Goal: Task Accomplishment & Management: Complete application form

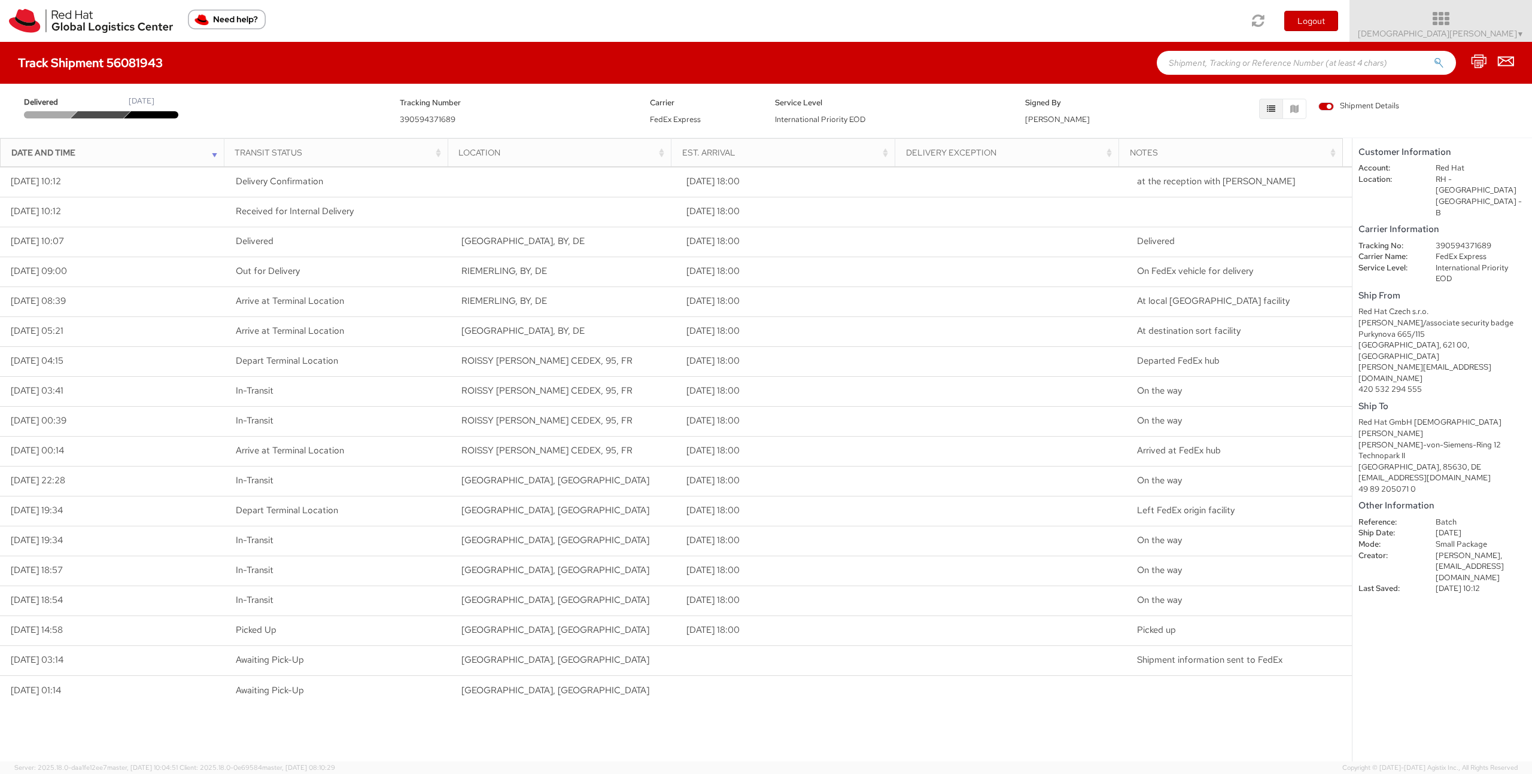
click at [1509, 28] on span "[DEMOGRAPHIC_DATA][PERSON_NAME] ▼" at bounding box center [1441, 33] width 166 height 11
click at [1485, 81] on link "Shipment Request" at bounding box center [1484, 84] width 95 height 26
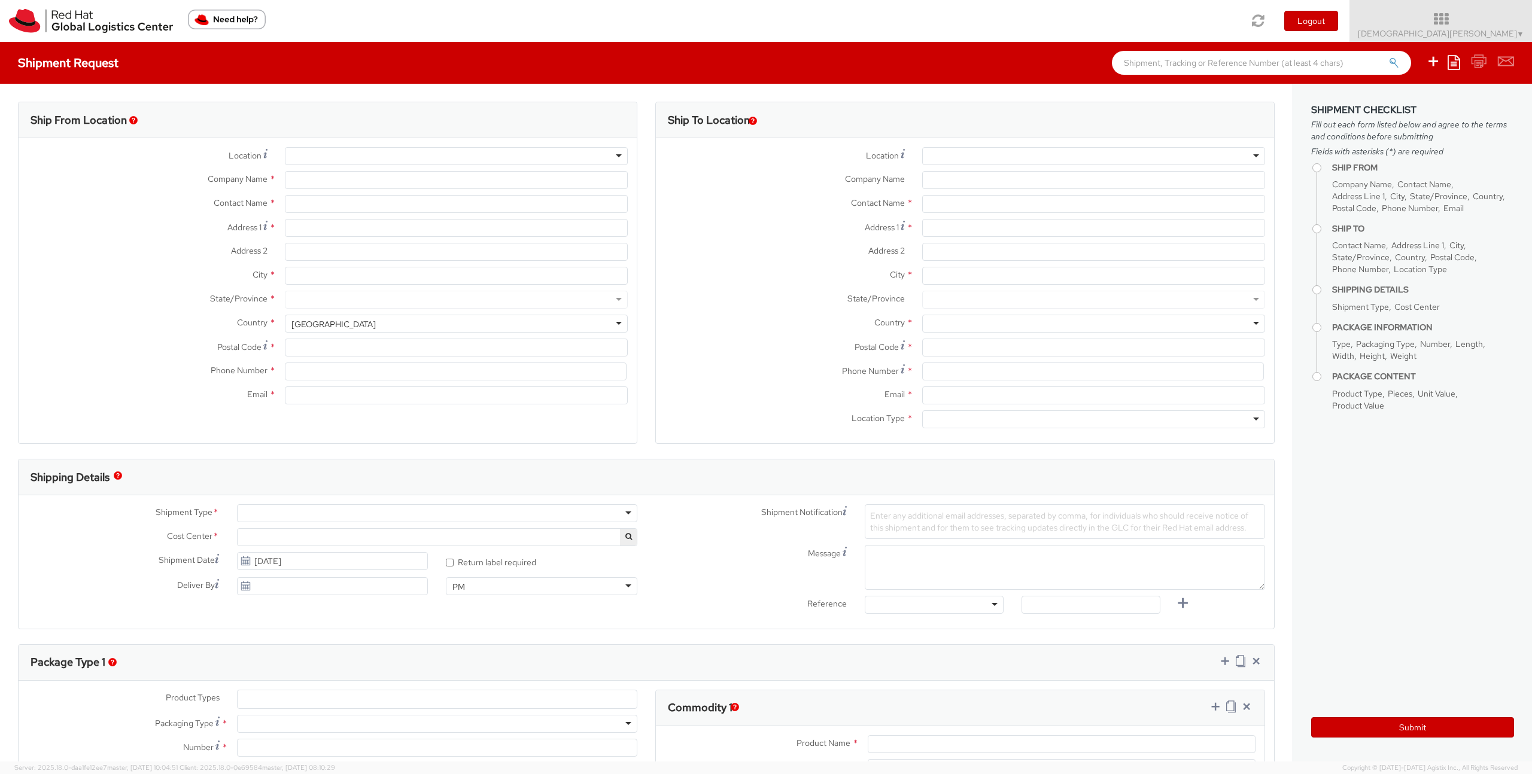
select select
select select "857"
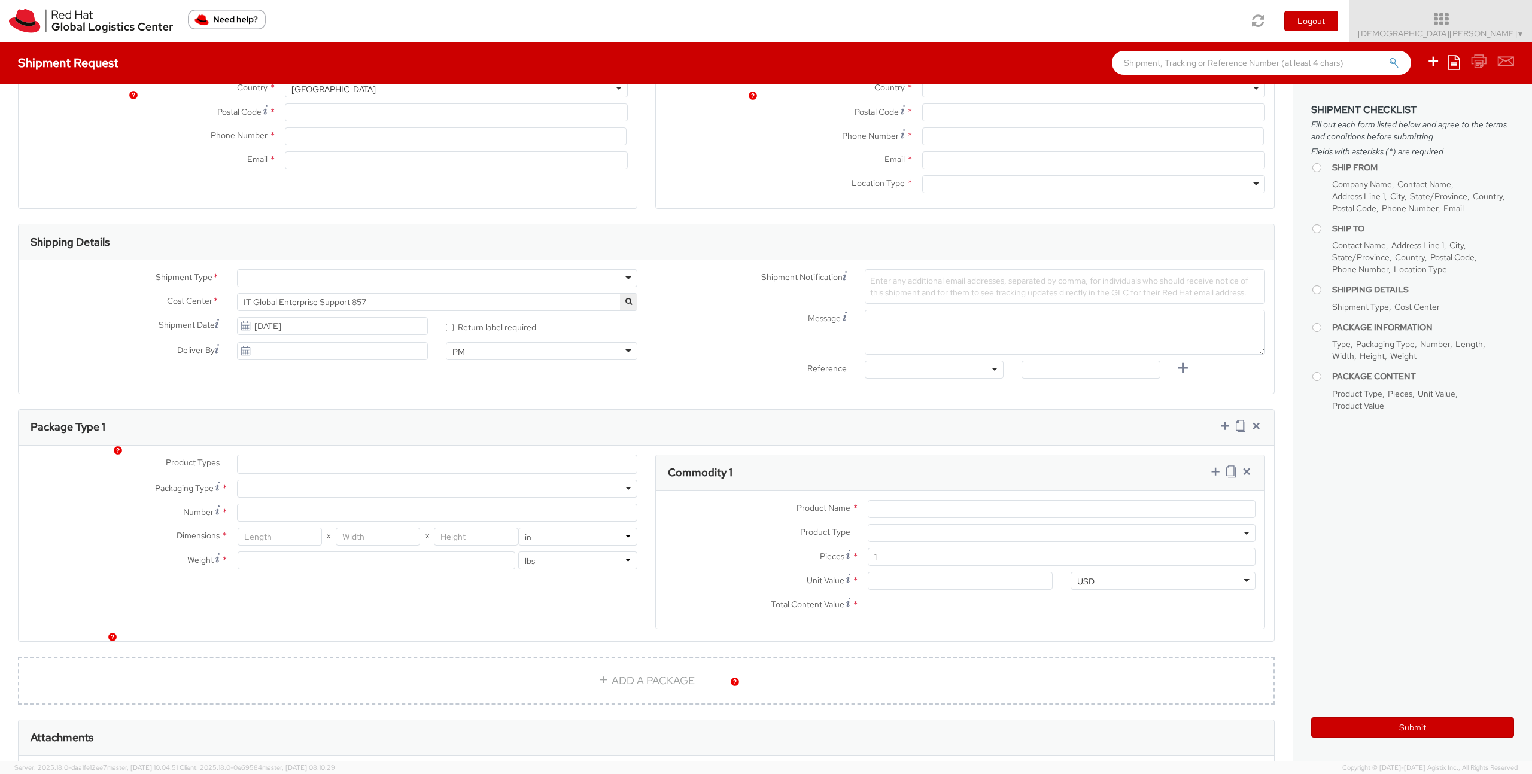
scroll to position [391, 0]
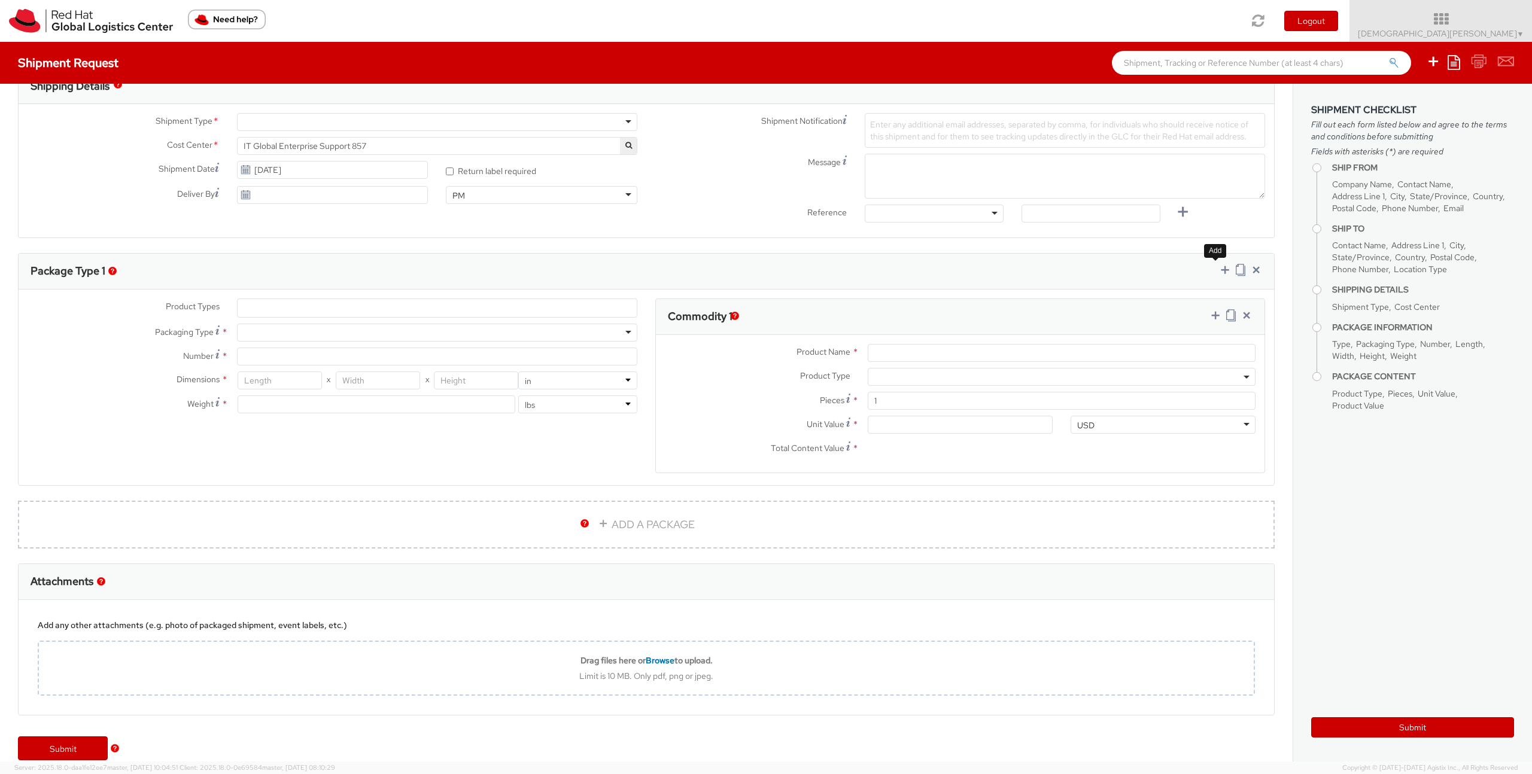
type input "Red Hat GmbH"
type input "[DEMOGRAPHIC_DATA][PERSON_NAME]"
type input "[PERSON_NAME]-Ring 12"
type input "Technopark II"
type input "[GEOGRAPHIC_DATA]"
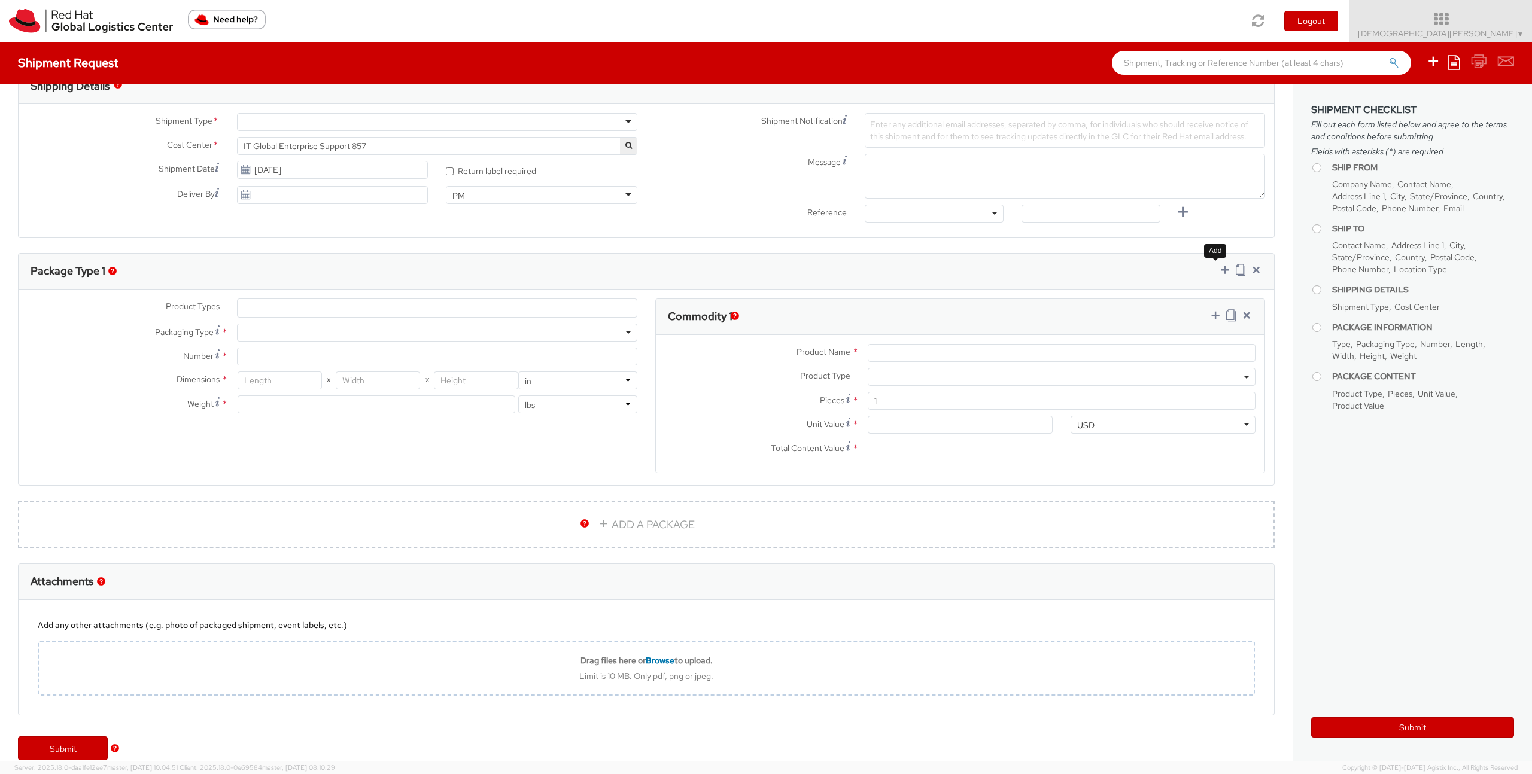
type input "85630"
type input "4989205071060"
type input "[EMAIL_ADDRESS][DOMAIN_NAME]"
select select "CM"
select select "KGS"
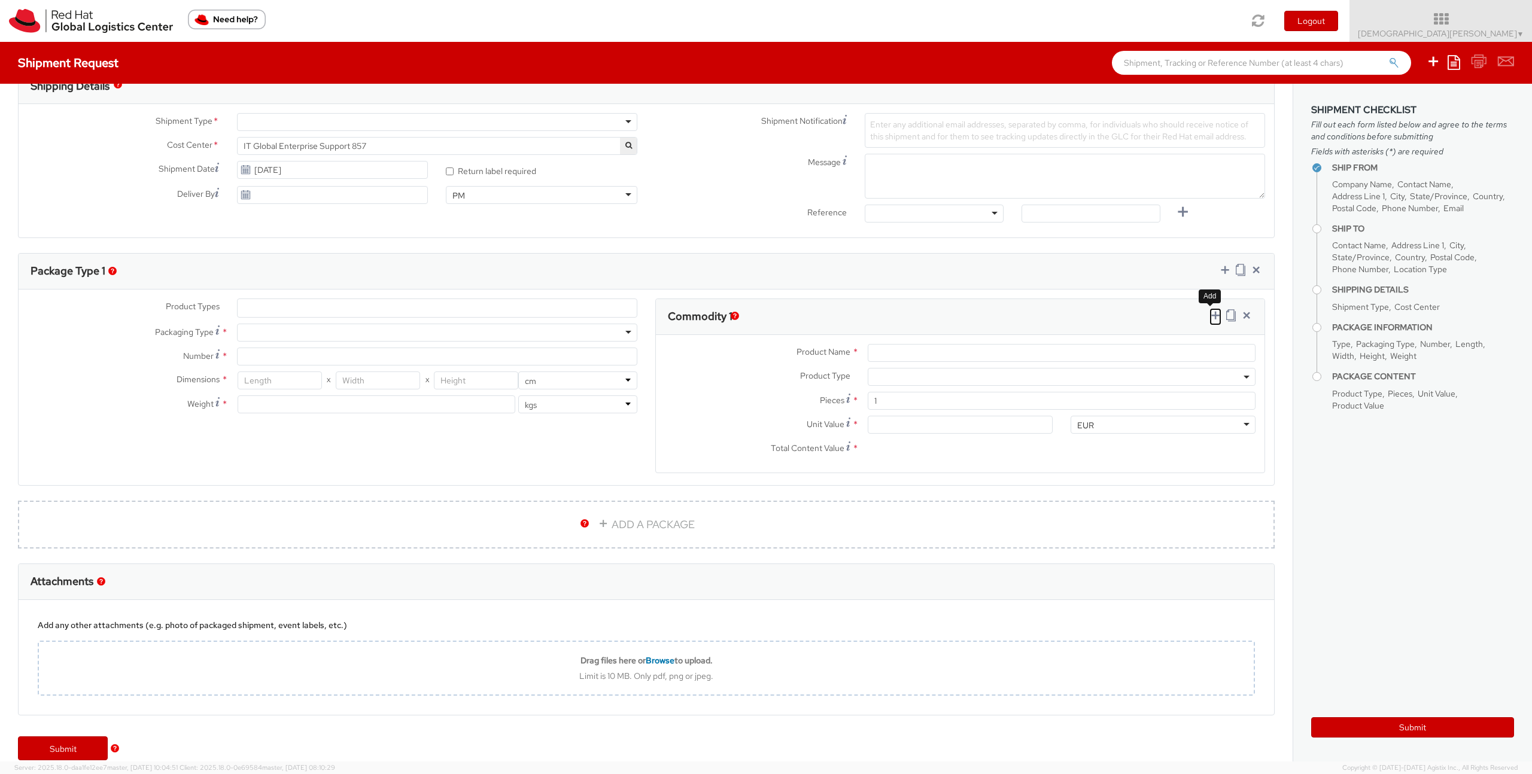
click at [1210, 315] on icon at bounding box center [1216, 315] width 12 height 12
select select
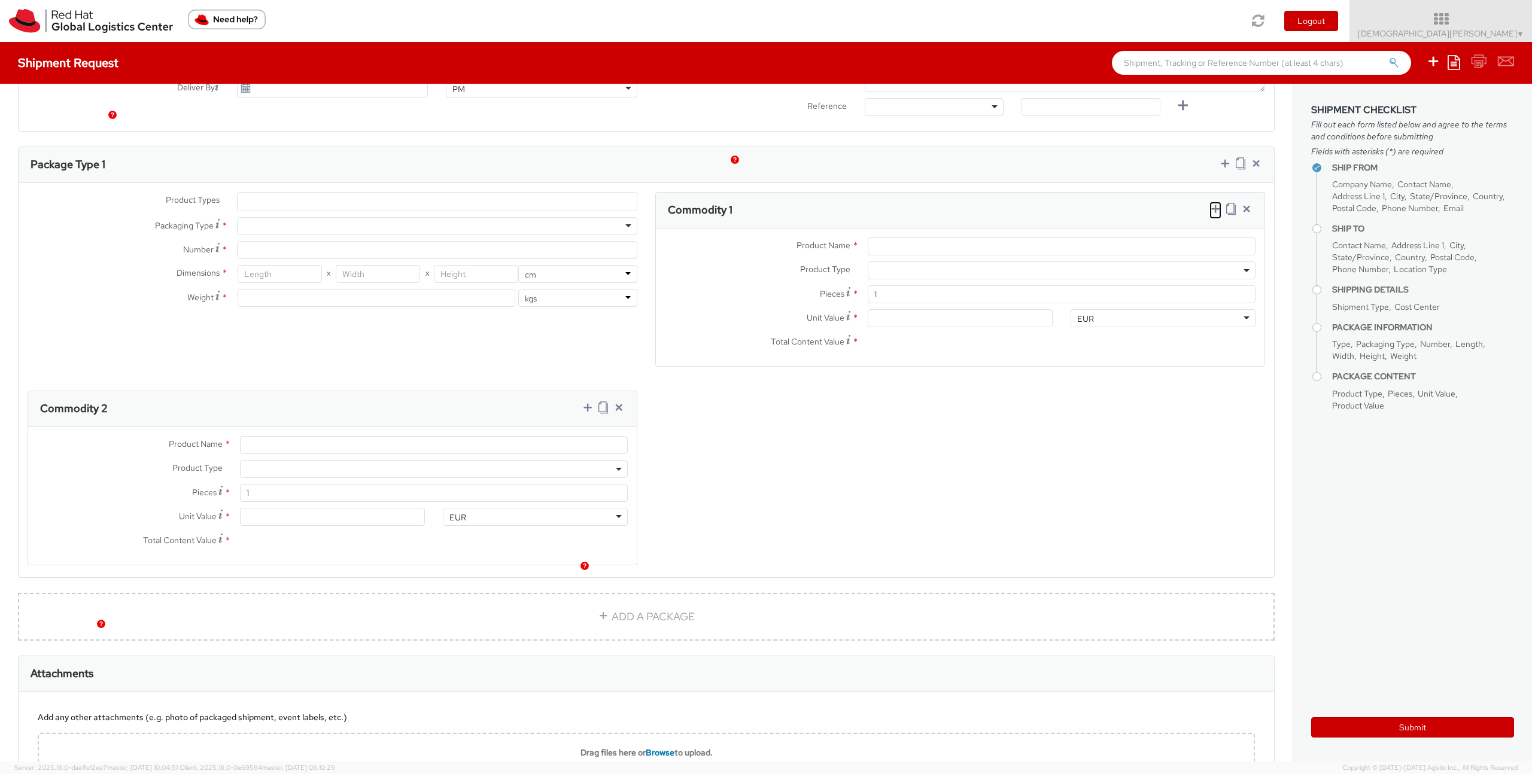
scroll to position [441, 0]
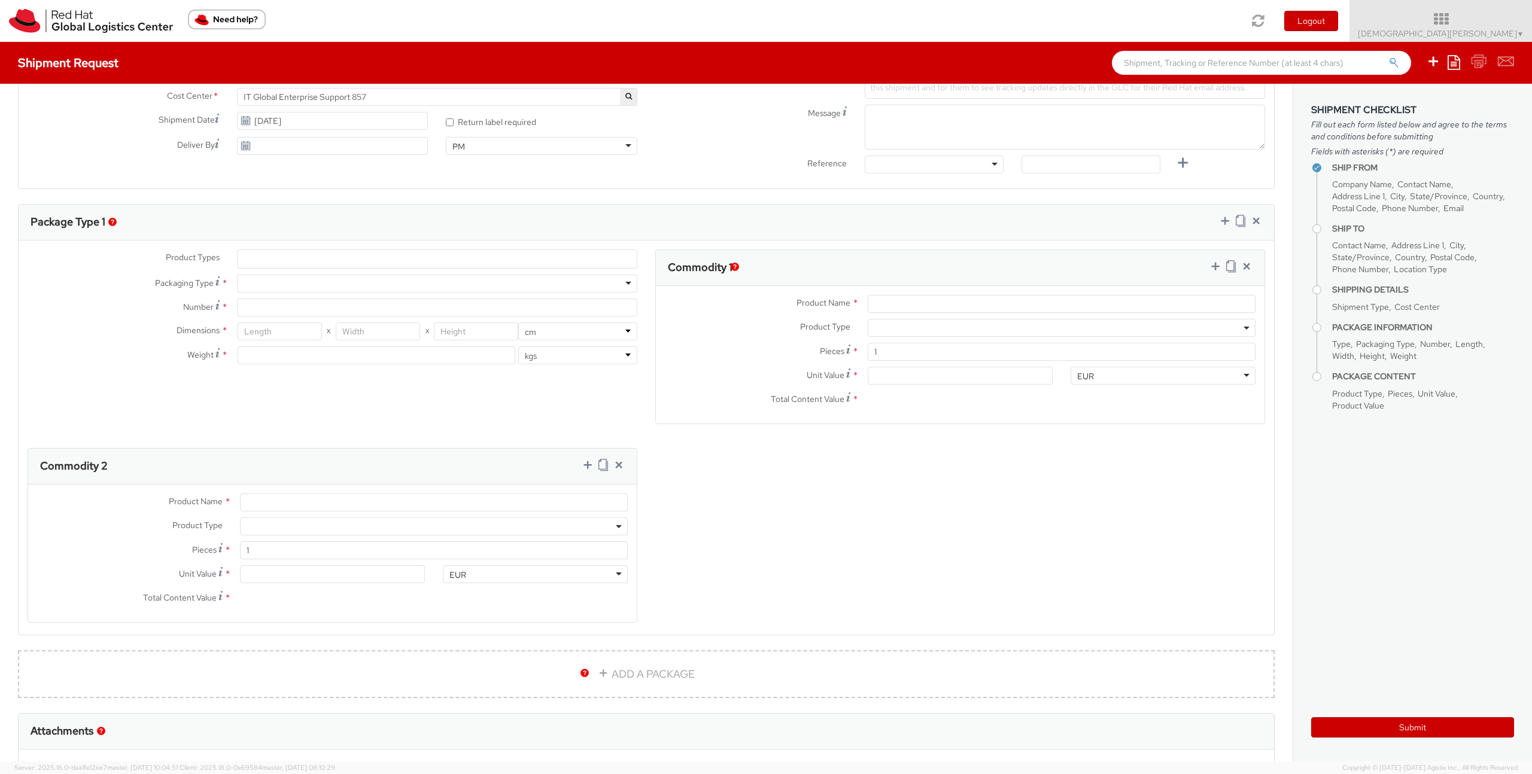
click at [180, 398] on div "Product Types * Documents Docking Station Laptop Monitor Other Hardware Server …" at bounding box center [647, 444] width 1256 height 388
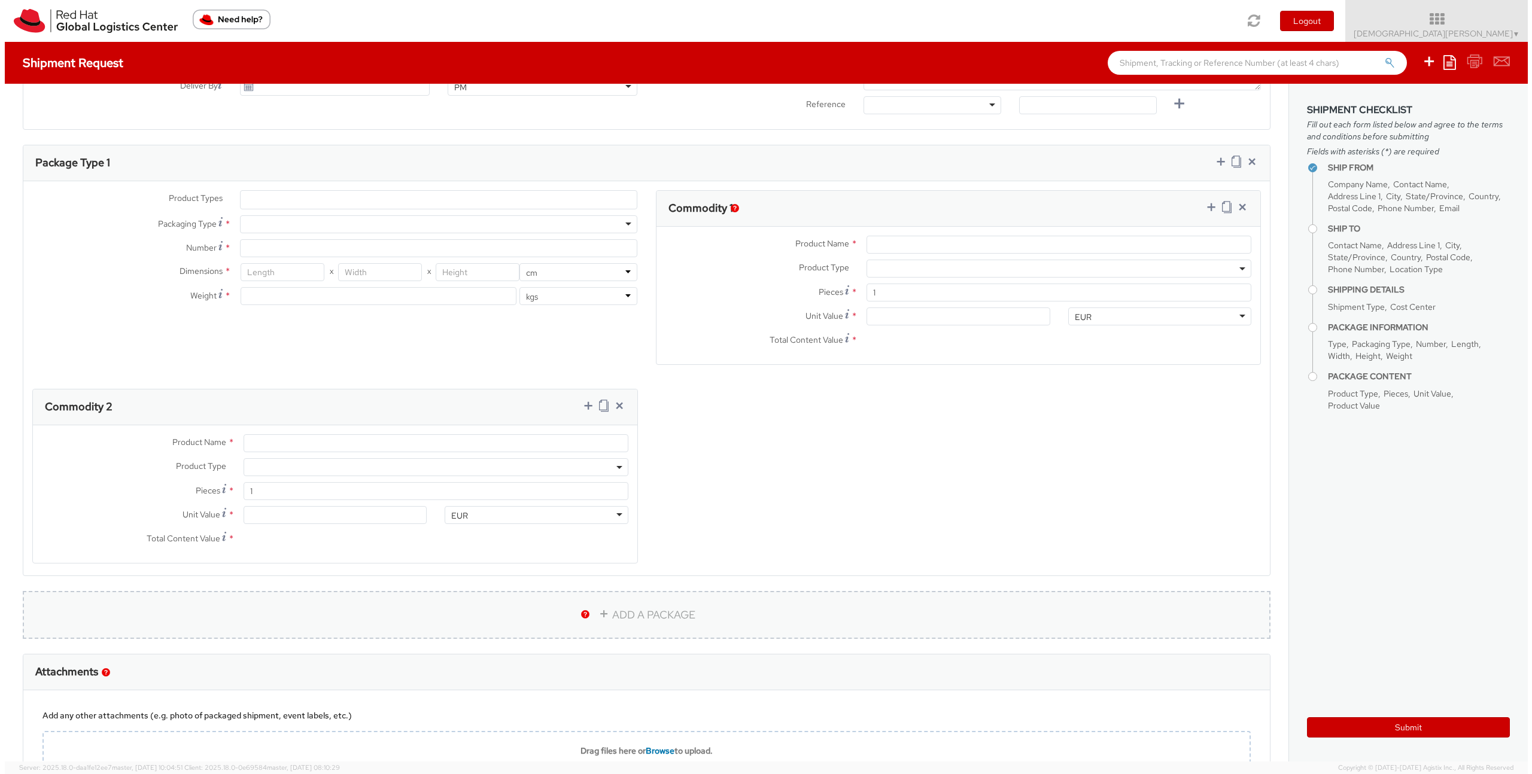
scroll to position [499, 0]
click at [685, 606] on link "ADD A PACKAGE" at bounding box center [646, 616] width 1257 height 48
select select
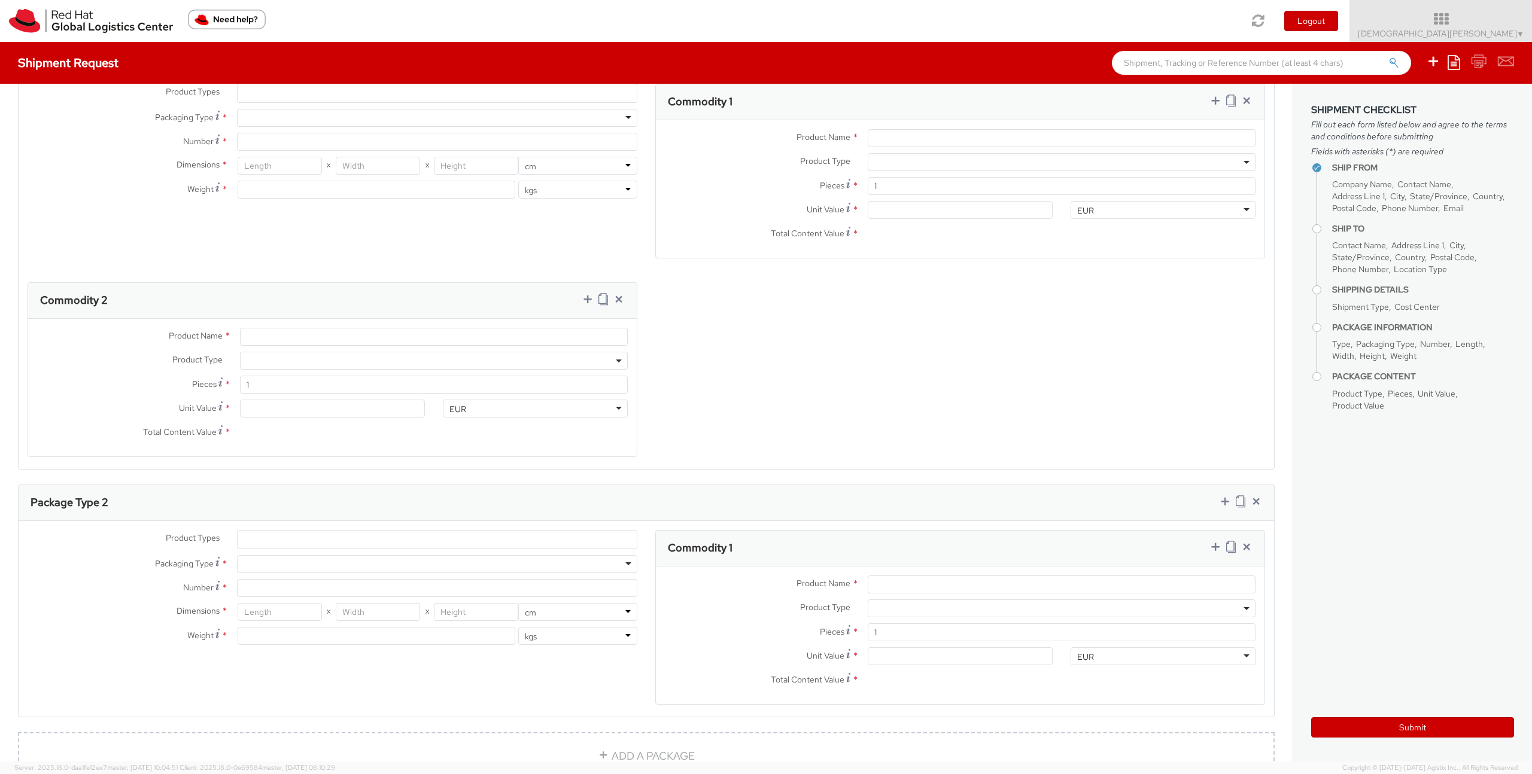
scroll to position [493, 0]
